Goal: Book appointment/travel/reservation

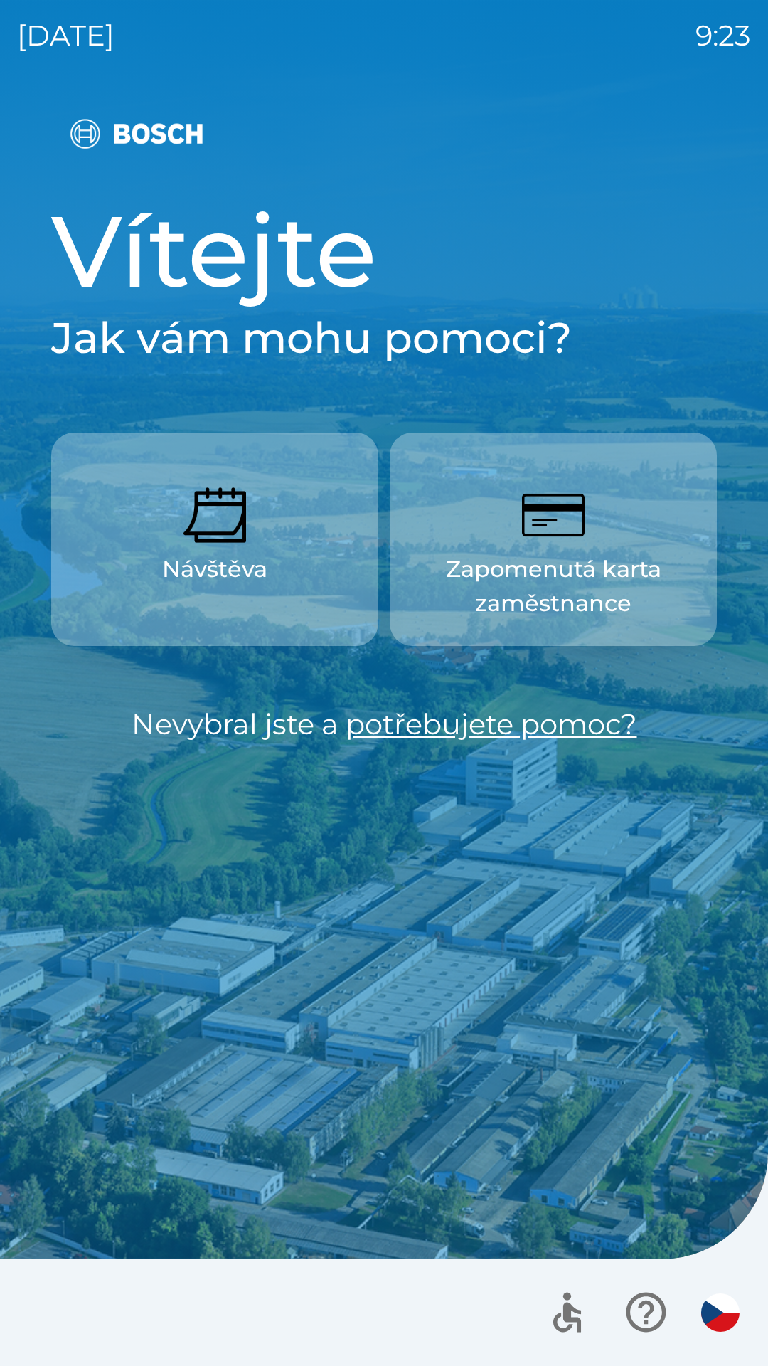
click at [300, 566] on button "Návštěva" at bounding box center [214, 539] width 327 height 213
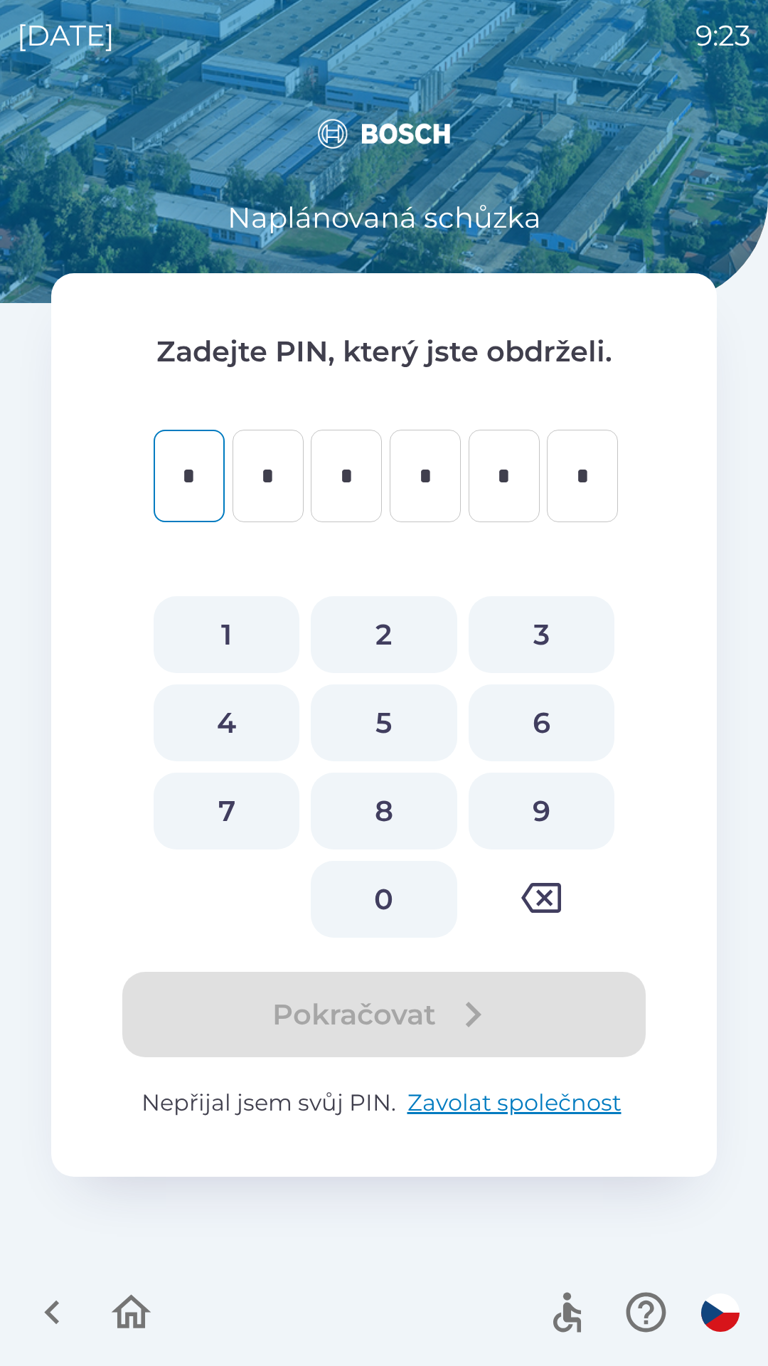
click at [384, 900] on button "0" at bounding box center [384, 899] width 146 height 77
type input "*"
click at [514, 800] on button "9" at bounding box center [542, 811] width 146 height 77
type input "*"
click at [560, 620] on button "3" at bounding box center [542, 634] width 146 height 77
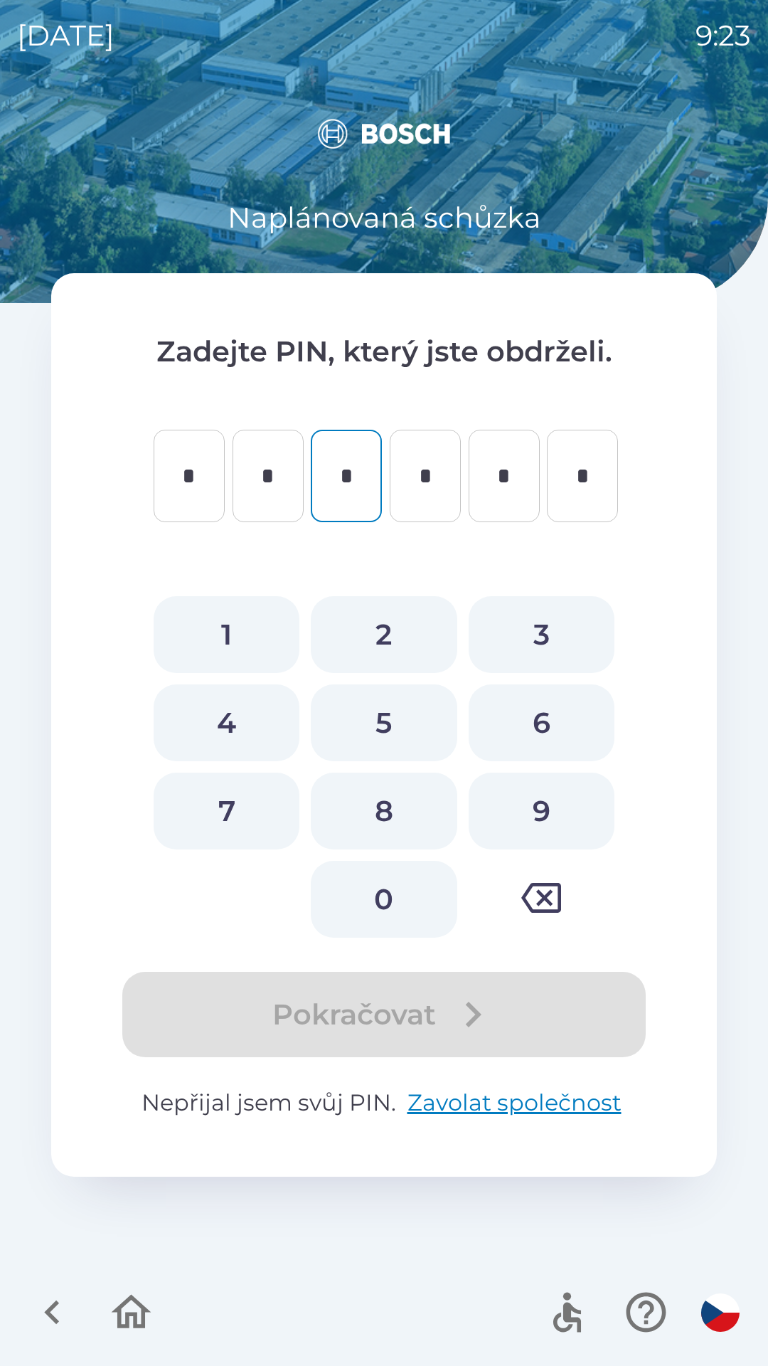
type input "*"
click at [561, 623] on button "3" at bounding box center [542, 634] width 146 height 77
type input "*"
click at [544, 724] on button "6" at bounding box center [542, 722] width 146 height 77
type input "*"
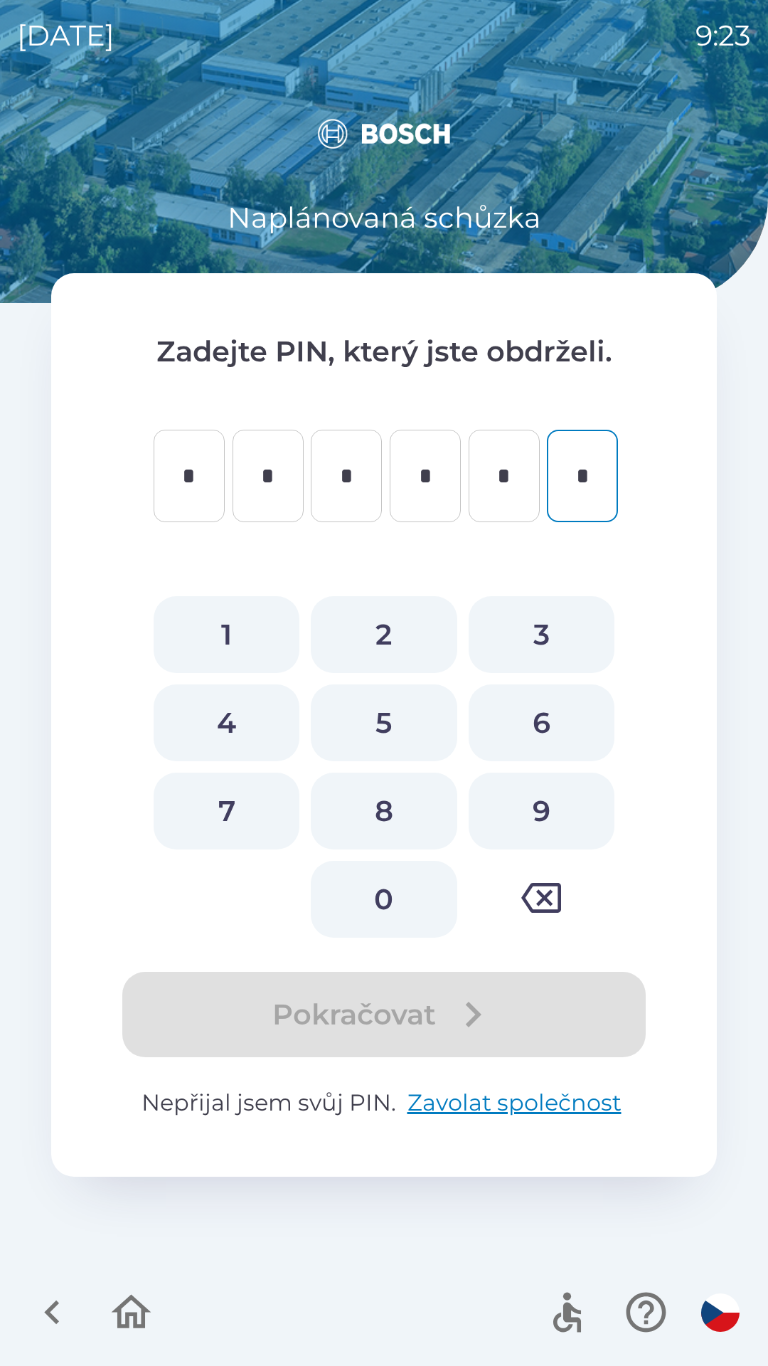
click at [404, 737] on button "5" at bounding box center [384, 722] width 146 height 77
type input "*"
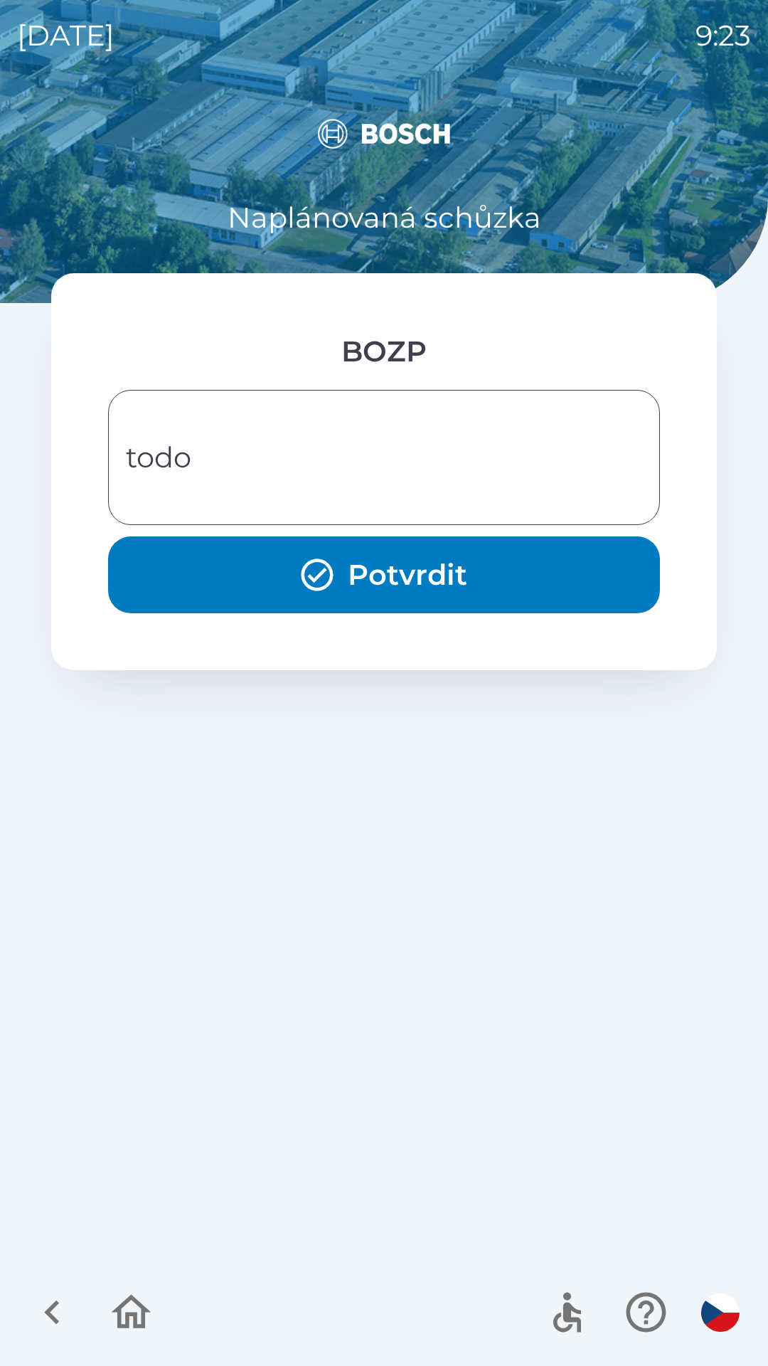
click at [464, 583] on button "Potvrdit" at bounding box center [384, 574] width 552 height 77
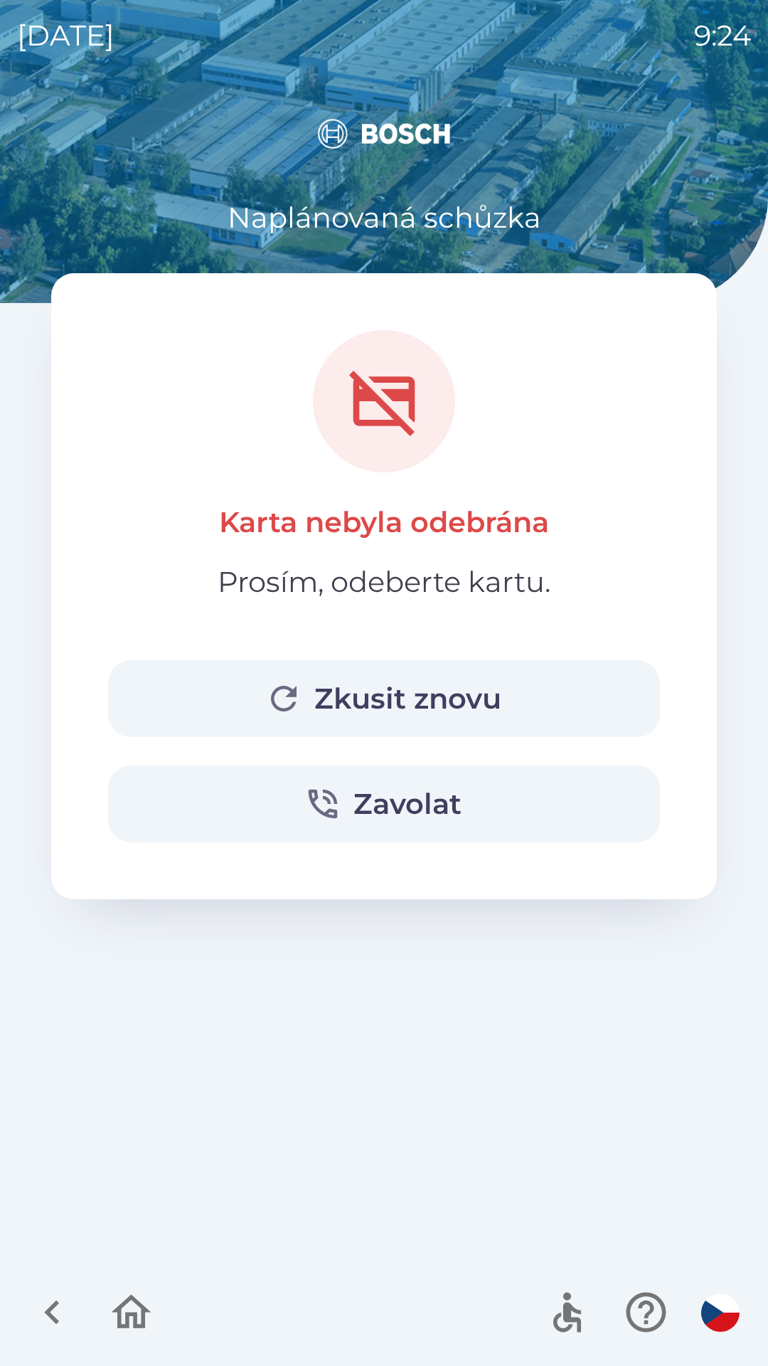
click at [564, 694] on button "Zkusit znovu" at bounding box center [384, 698] width 552 height 77
